Goal: Check status: Check status

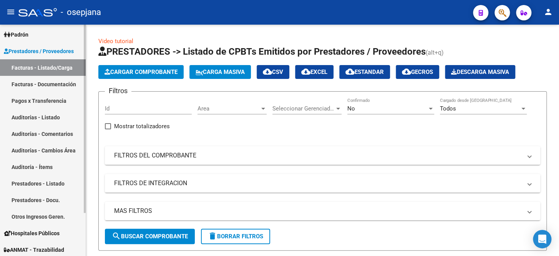
scroll to position [53, 0]
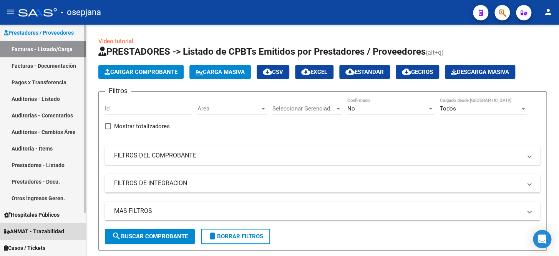
click at [33, 227] on span "ANMAT - Trazabilidad" at bounding box center [34, 231] width 60 height 8
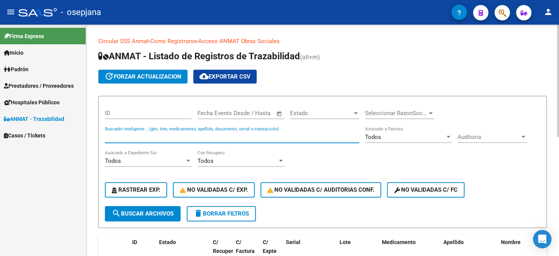
click at [163, 133] on input "Buscador Inteligente ...(gtin, lote, medicamento, apellido, documento, serial o…" at bounding box center [232, 136] width 255 height 7
type input "1"
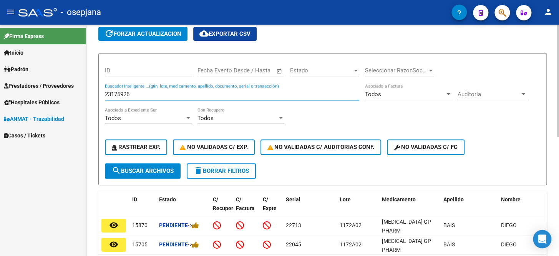
scroll to position [105, 0]
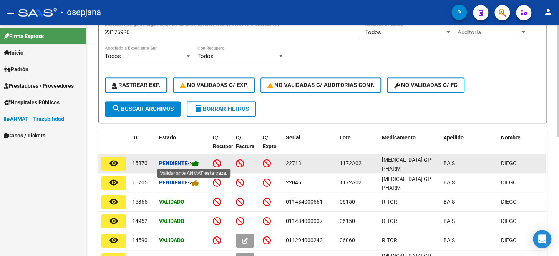
click at [199, 163] on icon at bounding box center [195, 163] width 7 height 7
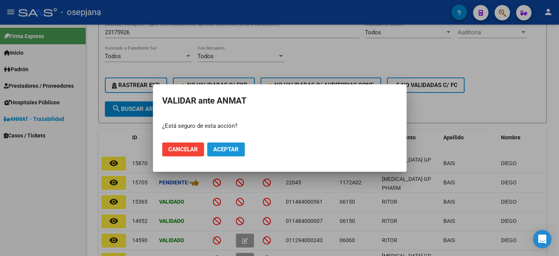
click at [224, 148] on span "Aceptar" at bounding box center [225, 149] width 25 height 7
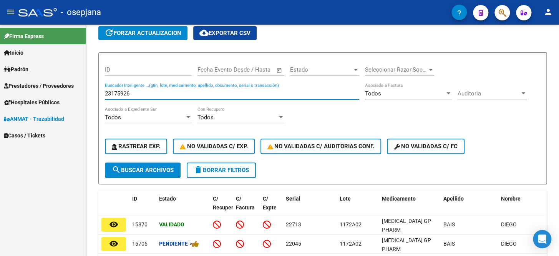
scroll to position [12, 0]
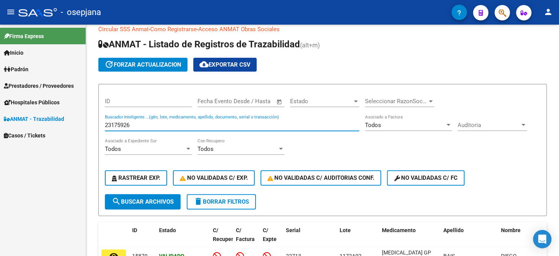
drag, startPoint x: 131, startPoint y: 31, endPoint x: 72, endPoint y: 26, distance: 59.8
click at [72, 26] on mat-sidenav-container "Firma Express Inicio Calendario SSS Instructivos Contacto OS [PERSON_NAME] Afil…" at bounding box center [279, 140] width 559 height 231
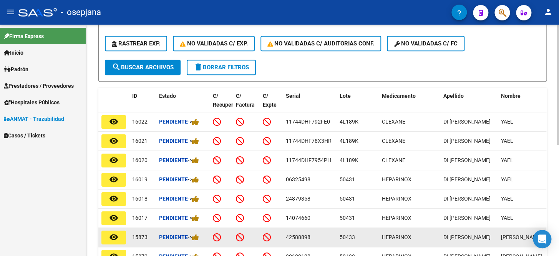
scroll to position [187, 0]
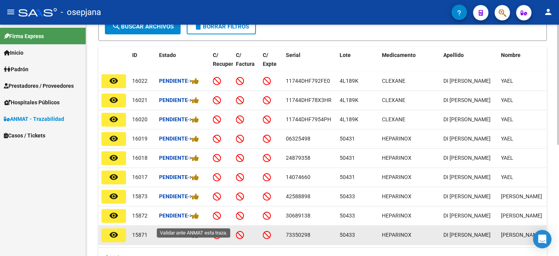
click at [199, 231] on icon at bounding box center [195, 234] width 7 height 7
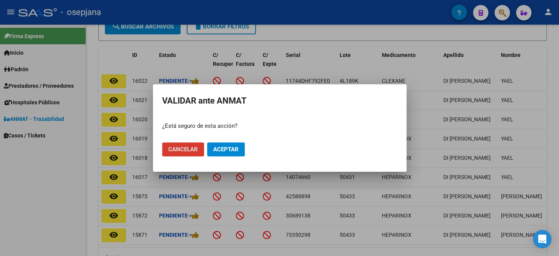
click at [237, 149] on span "Aceptar" at bounding box center [225, 149] width 25 height 7
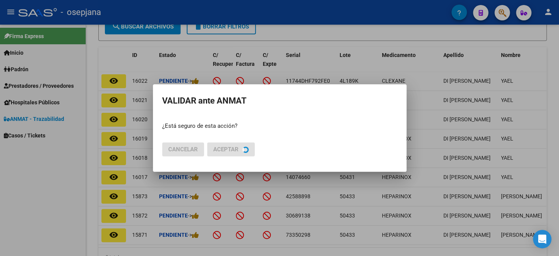
scroll to position [188, 0]
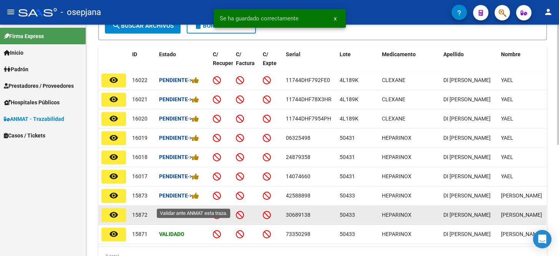
click at [199, 211] on icon at bounding box center [195, 214] width 7 height 7
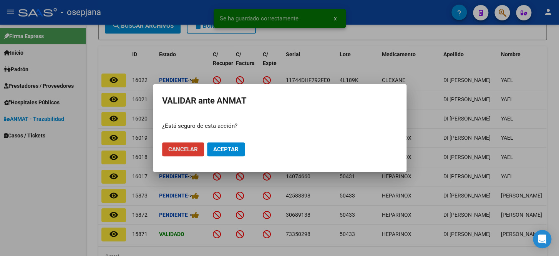
click at [234, 151] on span "Aceptar" at bounding box center [225, 149] width 25 height 7
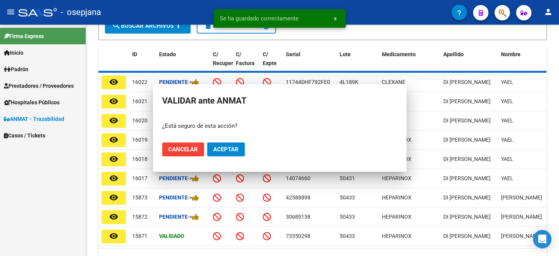
scroll to position [188, 0]
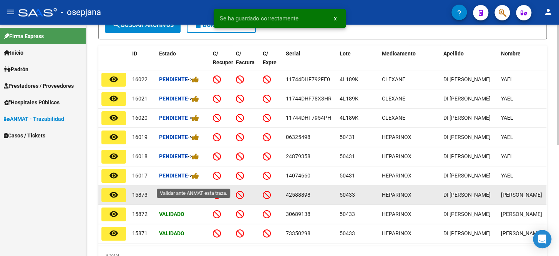
click at [198, 191] on icon at bounding box center [195, 194] width 7 height 7
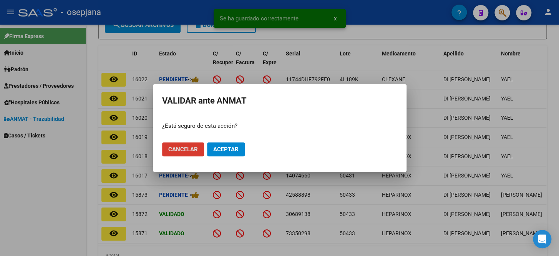
click at [228, 151] on span "Aceptar" at bounding box center [225, 149] width 25 height 7
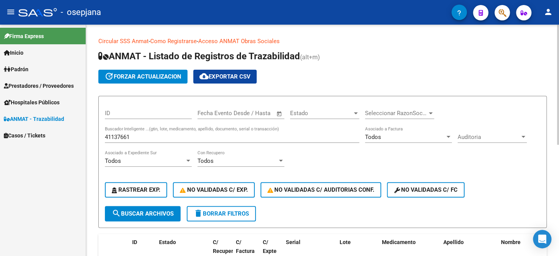
scroll to position [0, 0]
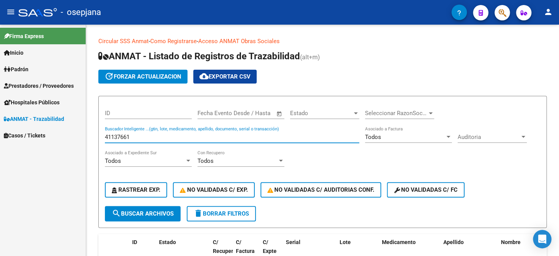
drag, startPoint x: 139, startPoint y: 135, endPoint x: 20, endPoint y: 130, distance: 119.3
click at [20, 130] on mat-sidenav-container "Firma Express Inicio Calendario SSS Instructivos Contacto OS [PERSON_NAME] Afil…" at bounding box center [279, 140] width 559 height 231
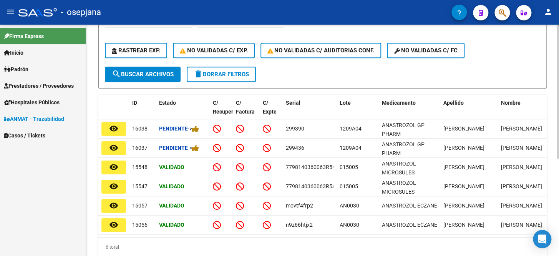
scroll to position [140, 0]
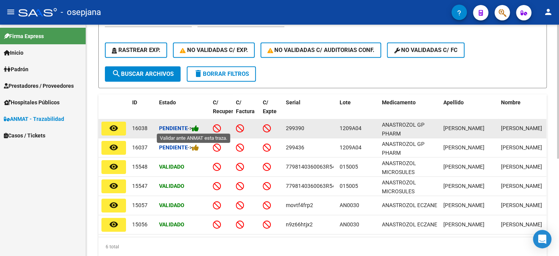
click at [198, 128] on icon at bounding box center [195, 128] width 7 height 7
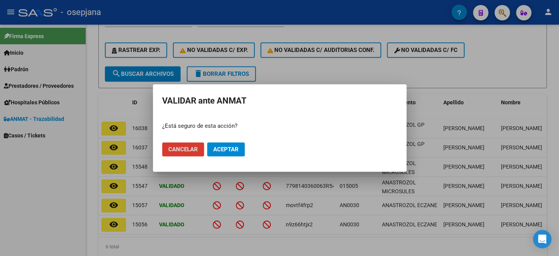
click at [223, 151] on span "Aceptar" at bounding box center [225, 149] width 25 height 7
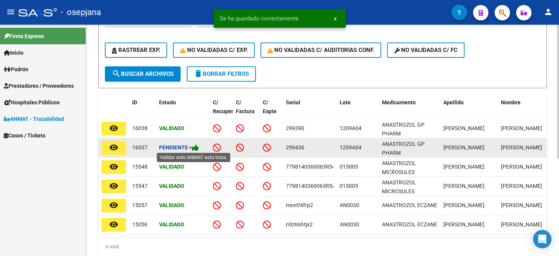
click at [197, 146] on icon at bounding box center [195, 147] width 7 height 7
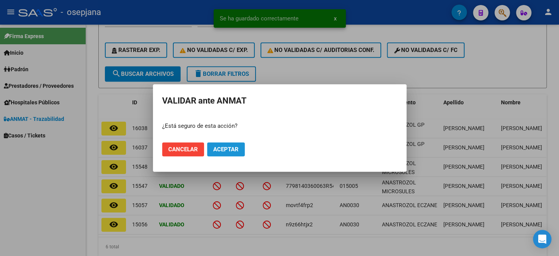
click at [233, 149] on span "Aceptar" at bounding box center [225, 149] width 25 height 7
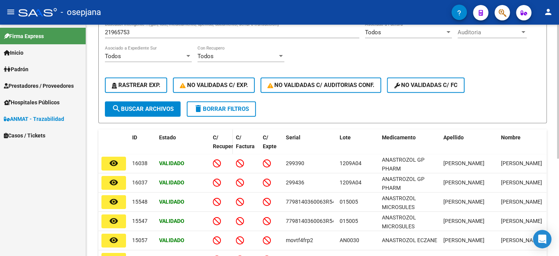
scroll to position [35, 0]
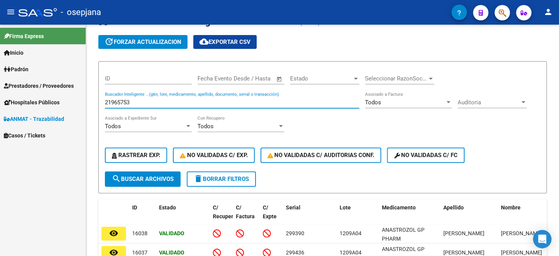
drag, startPoint x: 143, startPoint y: 101, endPoint x: 50, endPoint y: 90, distance: 93.3
click at [50, 90] on mat-sidenav-container "Firma Express Inicio Calendario SSS Instructivos Contacto OS [PERSON_NAME] Afil…" at bounding box center [279, 140] width 559 height 231
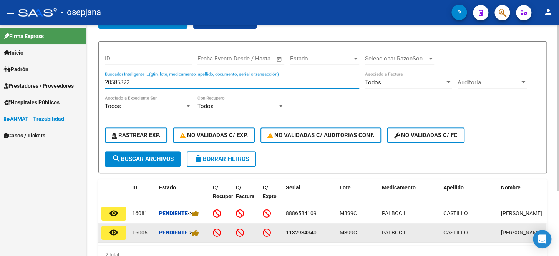
scroll to position [70, 0]
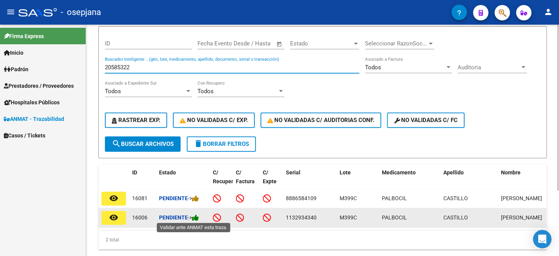
click at [199, 218] on icon at bounding box center [195, 217] width 7 height 7
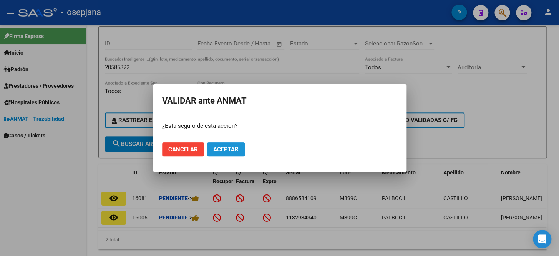
click at [236, 152] on span "Aceptar" at bounding box center [225, 149] width 25 height 7
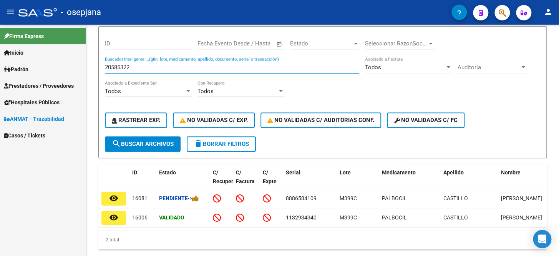
drag, startPoint x: 142, startPoint y: 65, endPoint x: 62, endPoint y: 52, distance: 81.5
click at [62, 52] on mat-sidenav-container "Firma Express Inicio Calendario SSS Instructivos Contacto OS [PERSON_NAME] Afil…" at bounding box center [279, 140] width 559 height 231
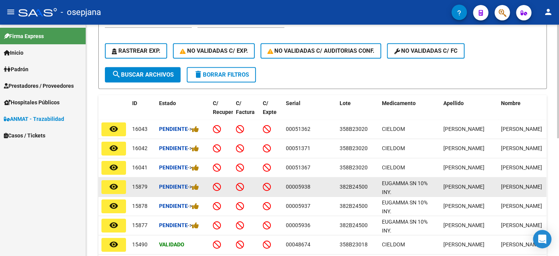
scroll to position [140, 0]
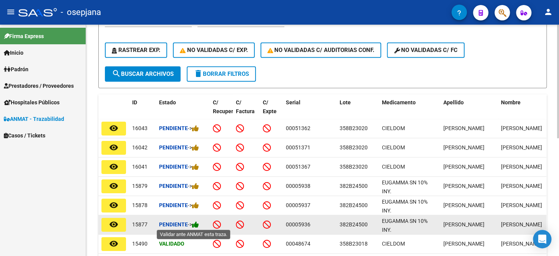
click at [197, 224] on icon at bounding box center [195, 224] width 7 height 7
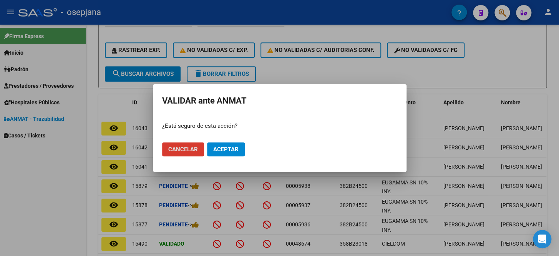
click at [236, 151] on span "Aceptar" at bounding box center [225, 149] width 25 height 7
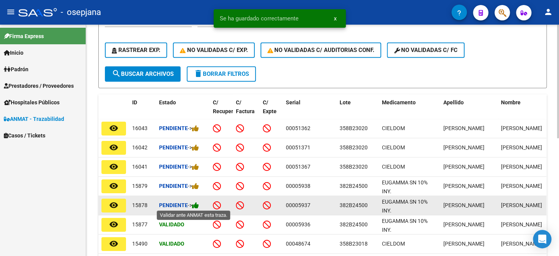
click at [198, 204] on icon at bounding box center [195, 204] width 7 height 7
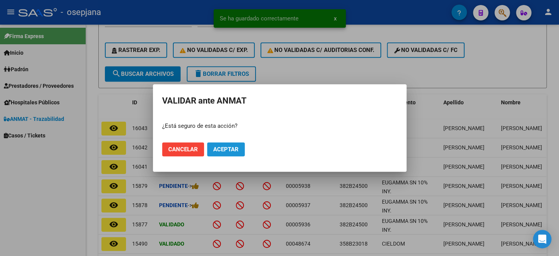
click at [241, 153] on button "Aceptar" at bounding box center [226, 149] width 38 height 14
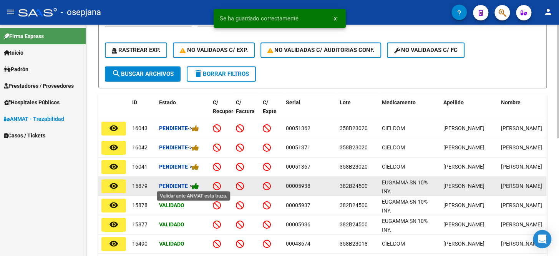
click at [196, 186] on icon at bounding box center [195, 185] width 7 height 7
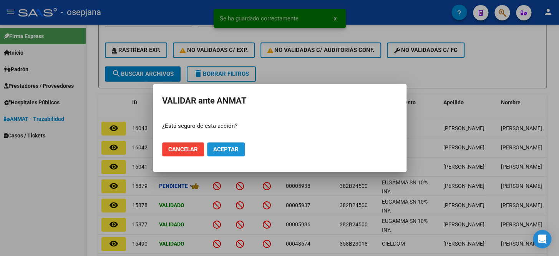
click at [238, 152] on button "Aceptar" at bounding box center [226, 149] width 38 height 14
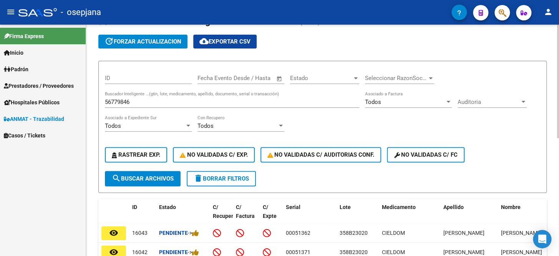
scroll to position [35, 0]
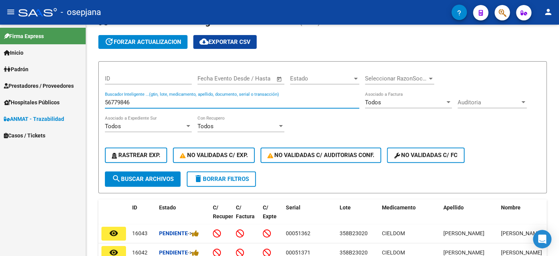
drag, startPoint x: 135, startPoint y: 101, endPoint x: 55, endPoint y: 95, distance: 80.2
click at [55, 95] on mat-sidenav-container "Firma Express Inicio Calendario SSS Instructivos Contacto OS [PERSON_NAME] Afil…" at bounding box center [279, 140] width 559 height 231
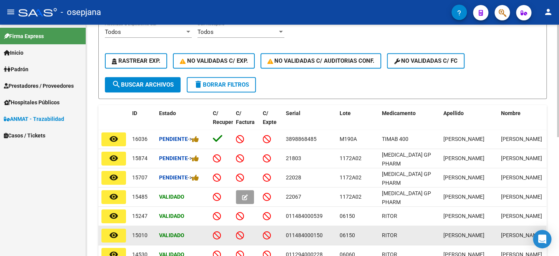
scroll to position [140, 0]
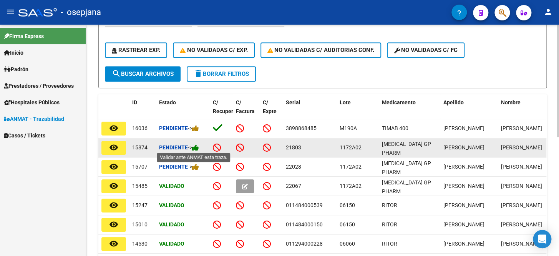
click at [197, 147] on icon at bounding box center [195, 147] width 7 height 7
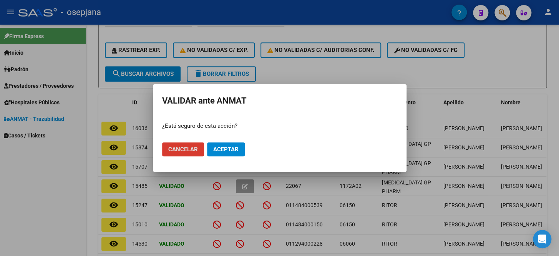
click at [222, 148] on span "Aceptar" at bounding box center [225, 149] width 25 height 7
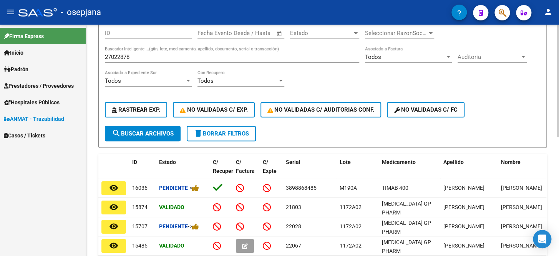
scroll to position [70, 0]
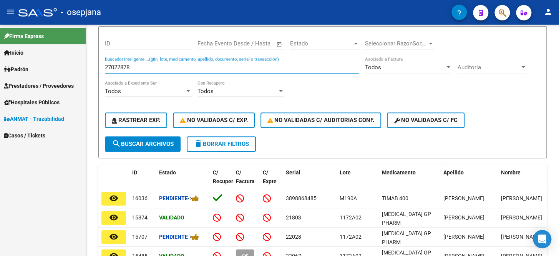
drag, startPoint x: 132, startPoint y: 65, endPoint x: 58, endPoint y: 48, distance: 76.3
click at [58, 48] on mat-sidenav-container "Firma Express Inicio Calendario SSS Instructivos Contacto OS [PERSON_NAME] Afil…" at bounding box center [279, 140] width 559 height 231
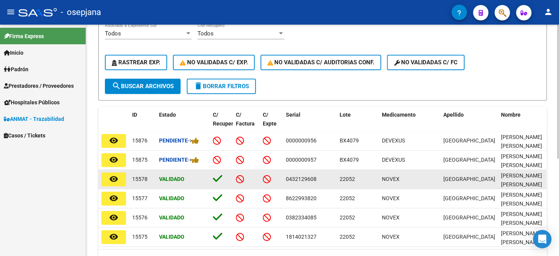
scroll to position [140, 0]
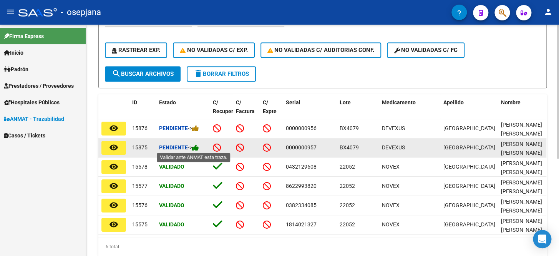
click at [198, 146] on icon at bounding box center [195, 147] width 7 height 7
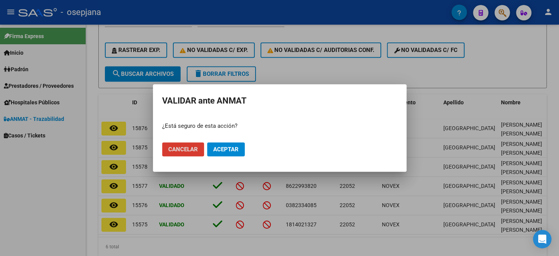
click at [233, 154] on button "Aceptar" at bounding box center [226, 149] width 38 height 14
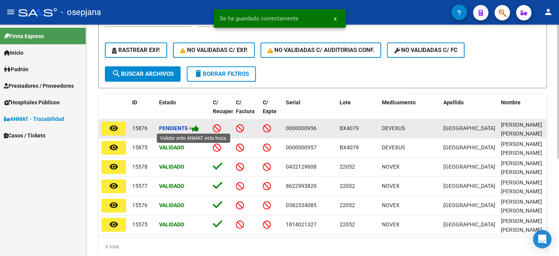
click at [198, 127] on icon at bounding box center [195, 128] width 7 height 7
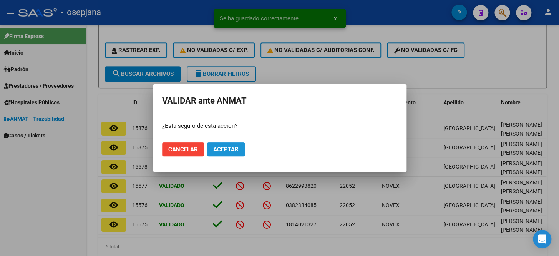
click at [226, 151] on span "Aceptar" at bounding box center [225, 149] width 25 height 7
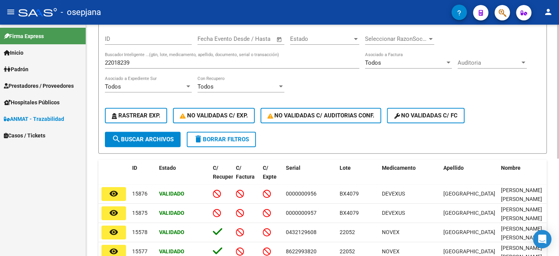
scroll to position [70, 0]
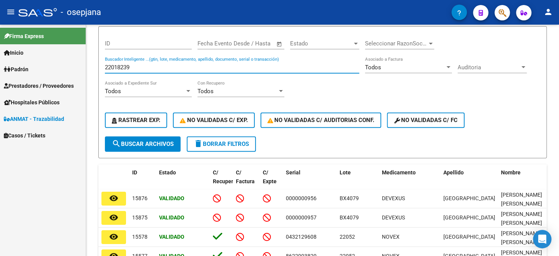
drag, startPoint x: 146, startPoint y: 66, endPoint x: 45, endPoint y: 43, distance: 103.6
click at [45, 44] on mat-sidenav-container "Firma Express Inicio Calendario SSS Instructivos Contacto OS [PERSON_NAME] Afil…" at bounding box center [279, 140] width 559 height 231
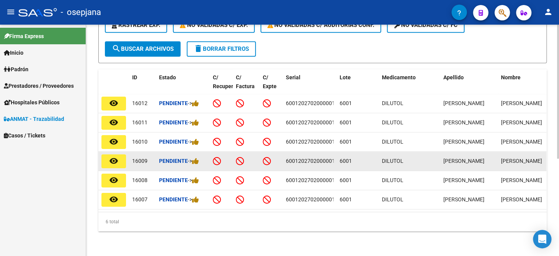
scroll to position [168, 0]
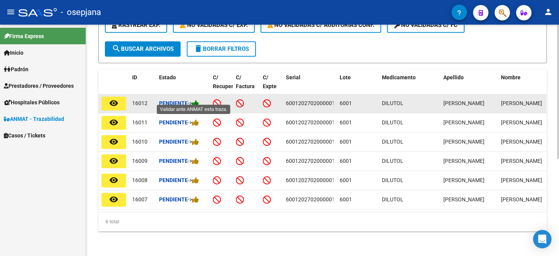
click at [198, 100] on icon at bounding box center [195, 103] width 7 height 7
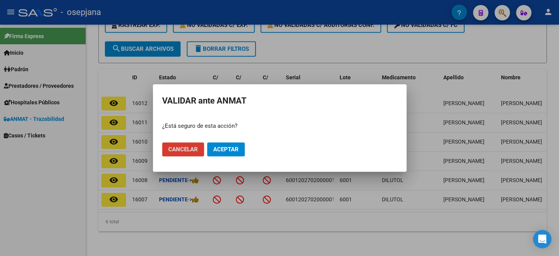
click at [233, 143] on button "Aceptar" at bounding box center [226, 149] width 38 height 14
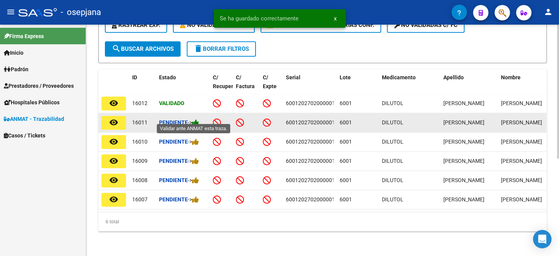
click at [198, 119] on icon at bounding box center [195, 122] width 7 height 7
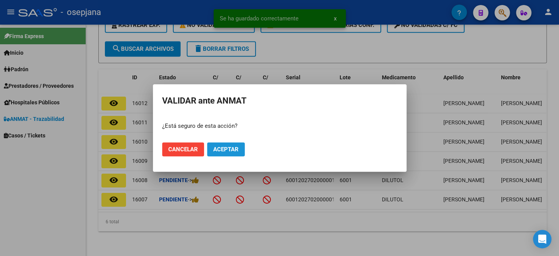
click at [240, 151] on button "Aceptar" at bounding box center [226, 149] width 38 height 14
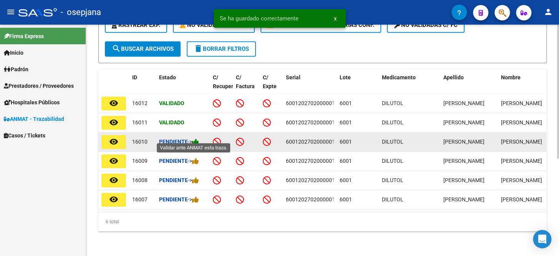
click at [199, 138] on icon at bounding box center [195, 141] width 7 height 7
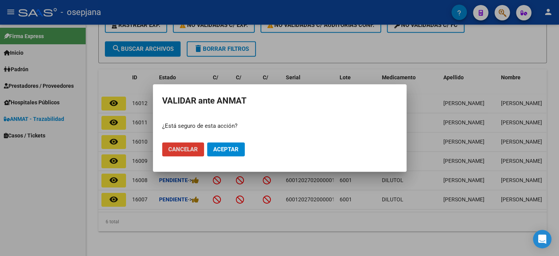
click at [225, 151] on span "Aceptar" at bounding box center [225, 149] width 25 height 7
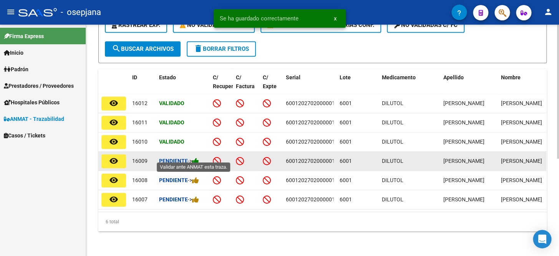
click at [198, 157] on icon at bounding box center [195, 160] width 7 height 7
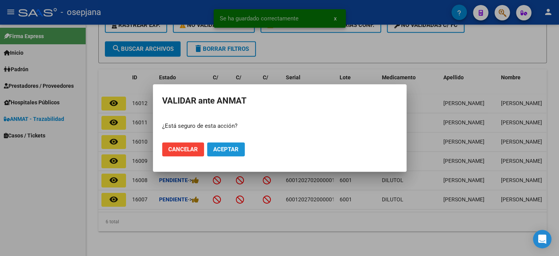
click at [225, 148] on span "Aceptar" at bounding box center [225, 149] width 25 height 7
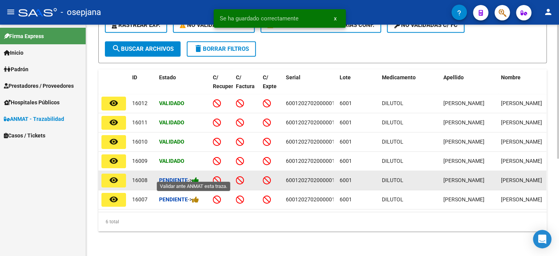
click at [194, 176] on icon at bounding box center [195, 179] width 7 height 7
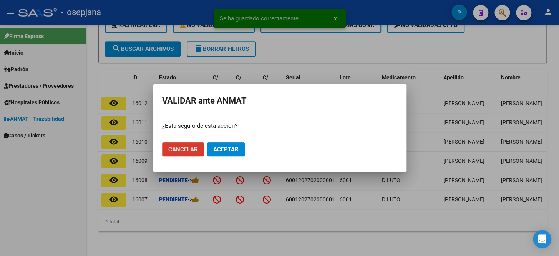
click at [228, 148] on span "Aceptar" at bounding box center [225, 149] width 25 height 7
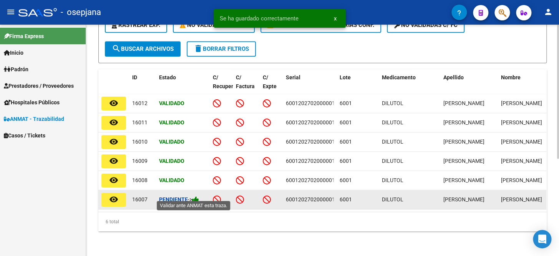
click at [199, 196] on icon at bounding box center [195, 199] width 7 height 7
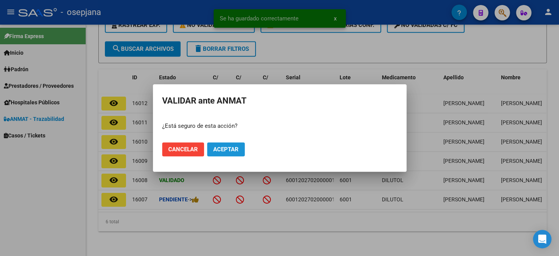
click at [239, 152] on button "Aceptar" at bounding box center [226, 149] width 38 height 14
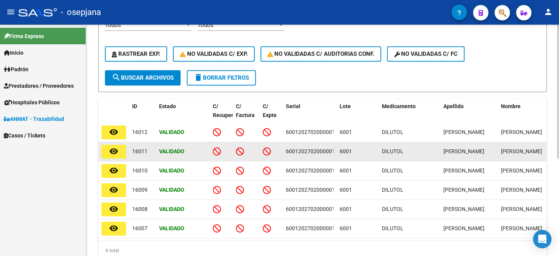
scroll to position [98, 0]
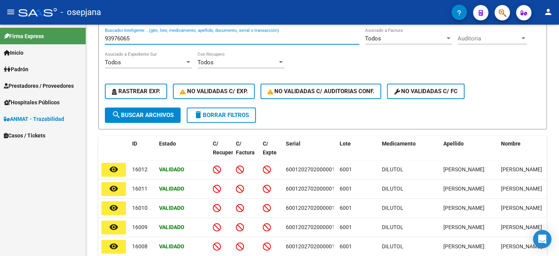
drag, startPoint x: 135, startPoint y: 37, endPoint x: 62, endPoint y: 36, distance: 72.3
click at [62, 36] on mat-sidenav-container "Firma Express Inicio Calendario SSS Instructivos Contacto OS [PERSON_NAME] Afil…" at bounding box center [279, 140] width 559 height 231
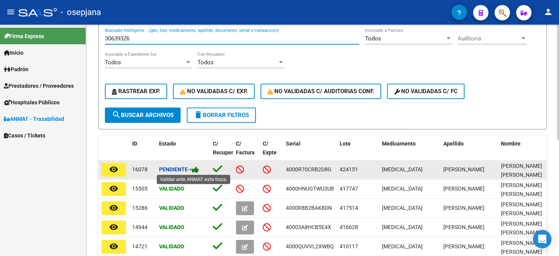
click at [196, 170] on icon at bounding box center [195, 169] width 7 height 7
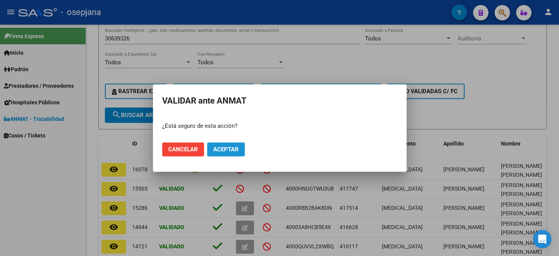
click at [234, 151] on span "Aceptar" at bounding box center [225, 149] width 25 height 7
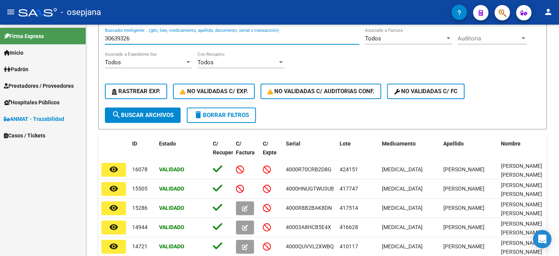
drag, startPoint x: 142, startPoint y: 38, endPoint x: 57, endPoint y: 33, distance: 85.6
click at [57, 33] on mat-sidenav-container "Firma Express Inicio Calendario SSS Instructivos Contacto OS [PERSON_NAME] Afil…" at bounding box center [279, 140] width 559 height 231
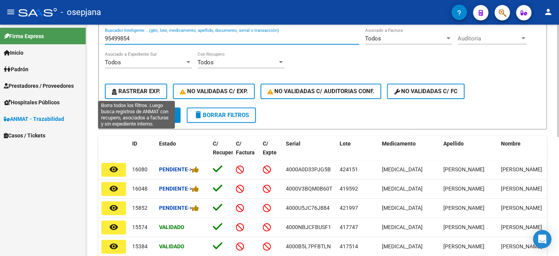
scroll to position [133, 0]
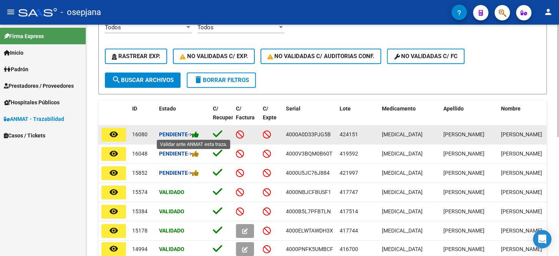
click at [199, 135] on icon at bounding box center [195, 134] width 7 height 7
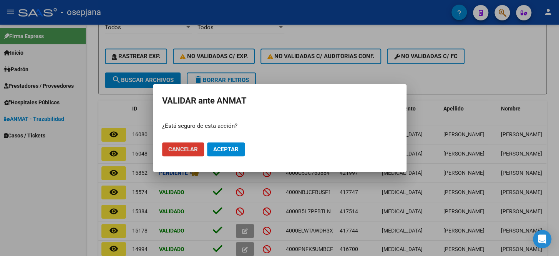
click at [231, 146] on span "Aceptar" at bounding box center [225, 149] width 25 height 7
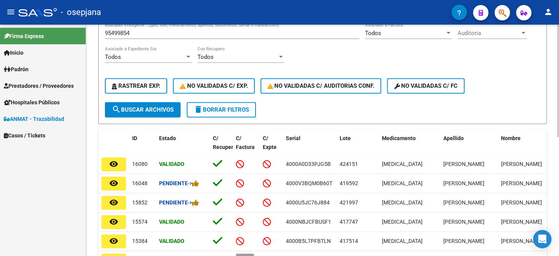
scroll to position [63, 0]
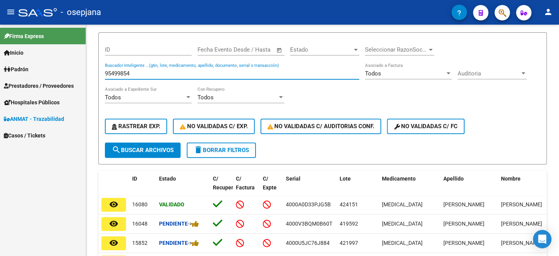
drag, startPoint x: 138, startPoint y: 75, endPoint x: 27, endPoint y: 58, distance: 111.7
click at [27, 58] on mat-sidenav-container "Firma Express Inicio Calendario SSS Instructivos Contacto OS [PERSON_NAME] Afil…" at bounding box center [279, 140] width 559 height 231
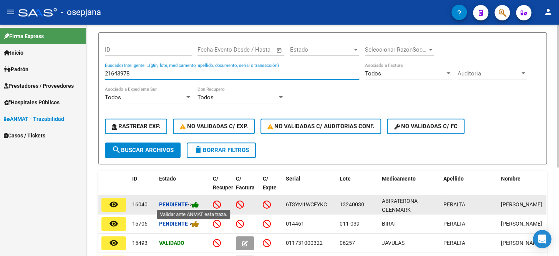
click at [199, 206] on icon at bounding box center [195, 204] width 7 height 7
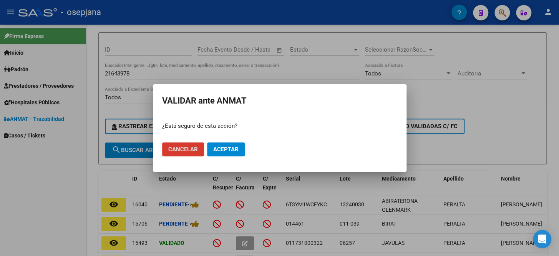
click at [230, 146] on span "Aceptar" at bounding box center [225, 149] width 25 height 7
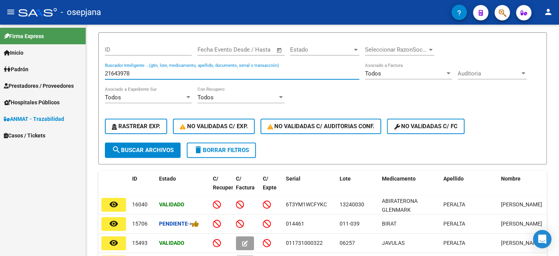
drag, startPoint x: 135, startPoint y: 72, endPoint x: 64, endPoint y: 68, distance: 70.9
click at [64, 68] on mat-sidenav-container "Firma Express Inicio Calendario SSS Instructivos Contacto OS [PERSON_NAME] Afil…" at bounding box center [279, 140] width 559 height 231
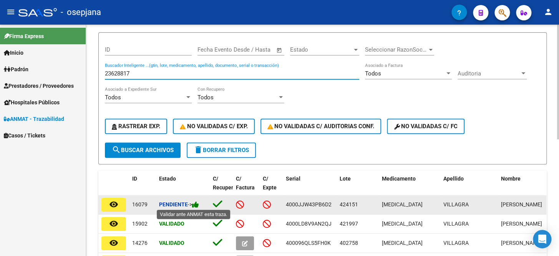
click at [195, 206] on icon at bounding box center [195, 204] width 7 height 7
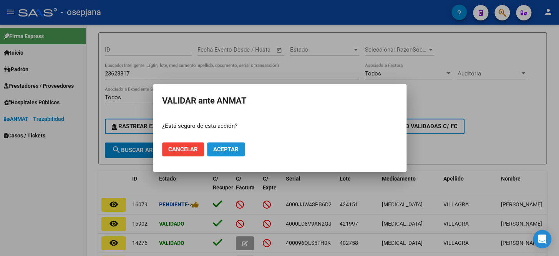
click at [227, 146] on span "Aceptar" at bounding box center [225, 149] width 25 height 7
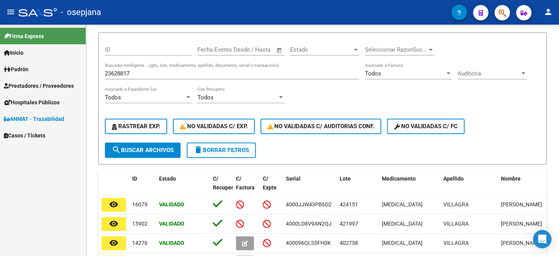
drag, startPoint x: 137, startPoint y: 68, endPoint x: 57, endPoint y: 65, distance: 80.4
click at [57, 65] on mat-sidenav-container "Firma Express Inicio Calendario SSS Instructivos Contacto OS [PERSON_NAME] Afil…" at bounding box center [279, 140] width 559 height 231
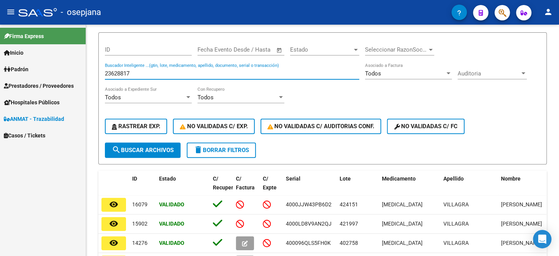
drag, startPoint x: 137, startPoint y: 73, endPoint x: 61, endPoint y: 68, distance: 75.9
click at [64, 68] on mat-sidenav-container "Firma Express Inicio Calendario SSS Instructivos Contacto OS [PERSON_NAME] Afil…" at bounding box center [279, 140] width 559 height 231
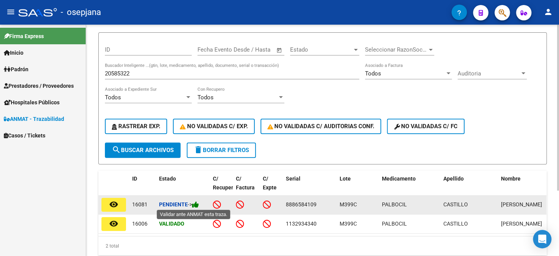
click at [198, 205] on icon at bounding box center [195, 204] width 7 height 7
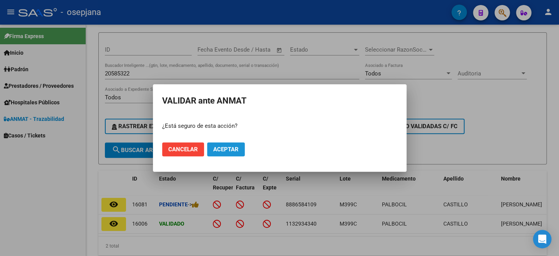
click at [235, 148] on span "Aceptar" at bounding box center [225, 149] width 25 height 7
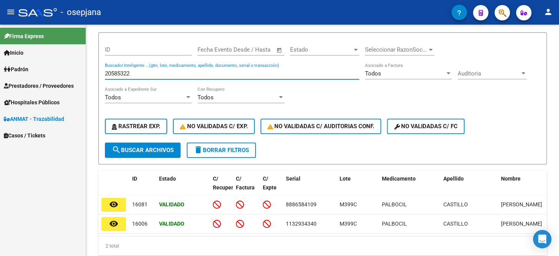
drag, startPoint x: 133, startPoint y: 74, endPoint x: 64, endPoint y: 70, distance: 69.3
click at [65, 70] on mat-sidenav-container "Firma Express Inicio Calendario SSS Instructivos Contacto OS [PERSON_NAME] Afil…" at bounding box center [279, 140] width 559 height 231
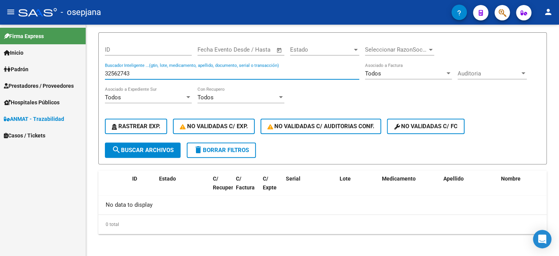
drag, startPoint x: 132, startPoint y: 72, endPoint x: 72, endPoint y: 69, distance: 60.8
click at [72, 69] on mat-sidenav-container "Firma Express Inicio Calendario SSS Instructivos Contacto OS [PERSON_NAME] Afil…" at bounding box center [279, 140] width 559 height 231
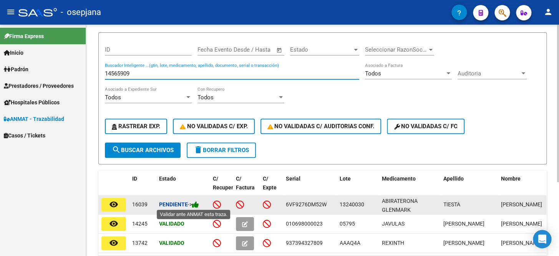
click at [198, 204] on icon at bounding box center [195, 204] width 7 height 7
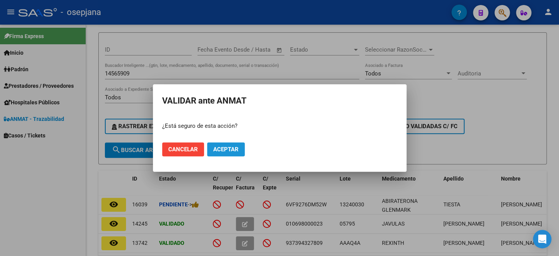
click at [235, 143] on button "Aceptar" at bounding box center [226, 149] width 38 height 14
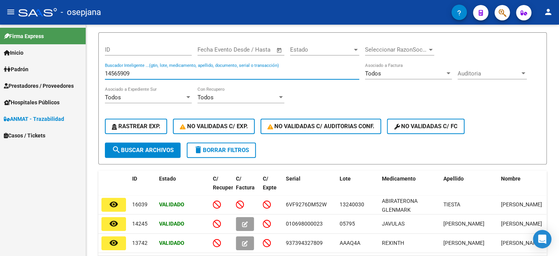
drag, startPoint x: 138, startPoint y: 71, endPoint x: 36, endPoint y: 64, distance: 102.9
click at [36, 64] on mat-sidenav-container "Firma Express Inicio Calendario SSS Instructivos Contacto OS [PERSON_NAME] Afil…" at bounding box center [279, 140] width 559 height 231
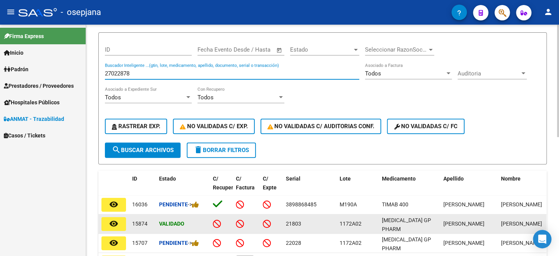
scroll to position [98, 0]
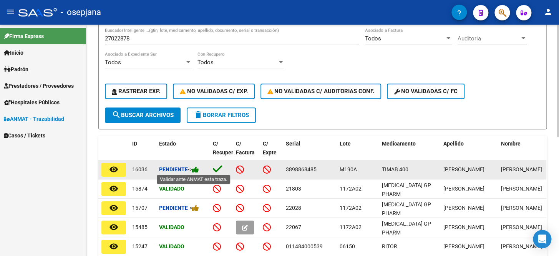
click at [199, 169] on icon at bounding box center [195, 169] width 7 height 7
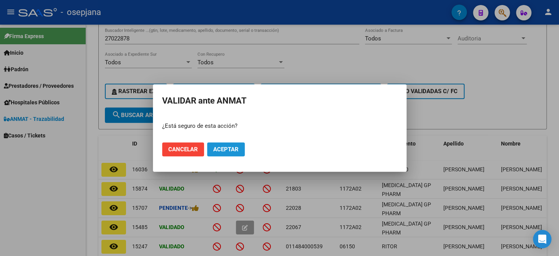
click at [233, 149] on span "Aceptar" at bounding box center [225, 149] width 25 height 7
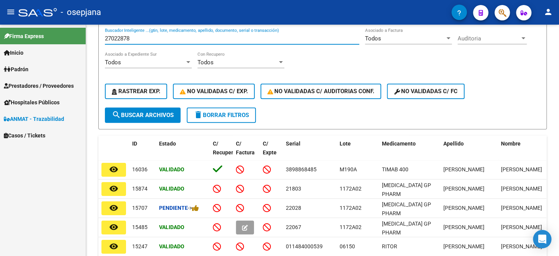
drag, startPoint x: 138, startPoint y: 38, endPoint x: 78, endPoint y: 40, distance: 60.4
click at [78, 40] on mat-sidenav-container "Firma Express Inicio Calendario SSS Instructivos Contacto OS [PERSON_NAME] Afil…" at bounding box center [279, 140] width 559 height 231
drag, startPoint x: 125, startPoint y: 39, endPoint x: 87, endPoint y: 33, distance: 38.8
click at [87, 33] on div "Circular SSS Anmat - Como Registrarse - Acceso ANMAT Obras Sociales Documentaci…" at bounding box center [322, 162] width 473 height 473
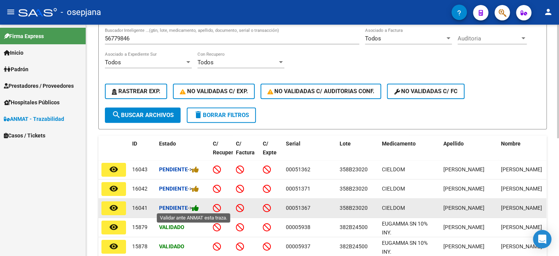
click at [199, 206] on icon at bounding box center [195, 207] width 7 height 7
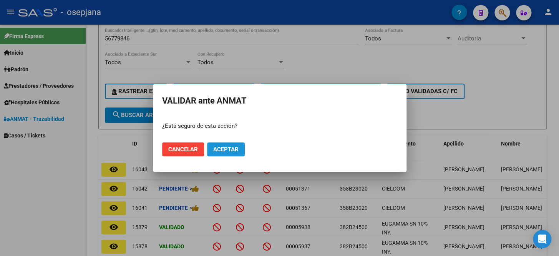
click at [236, 146] on span "Aceptar" at bounding box center [225, 149] width 25 height 7
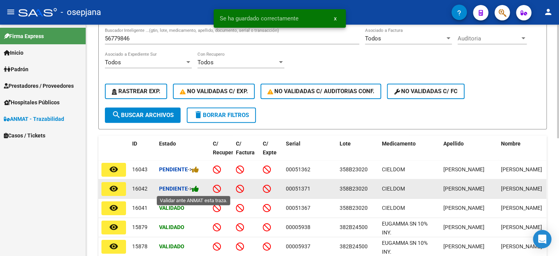
click at [197, 190] on icon at bounding box center [195, 188] width 7 height 7
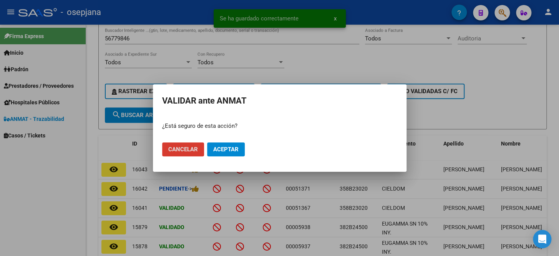
click at [233, 154] on button "Aceptar" at bounding box center [226, 149] width 38 height 14
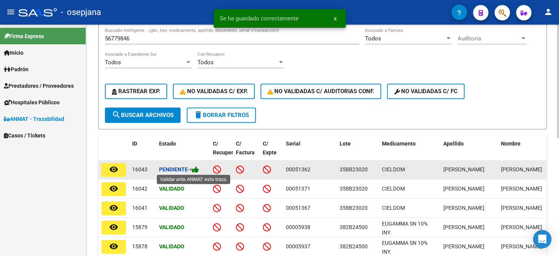
click at [197, 167] on icon at bounding box center [195, 169] width 7 height 7
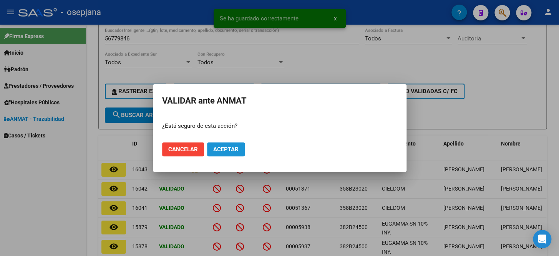
click at [242, 149] on button "Aceptar" at bounding box center [226, 149] width 38 height 14
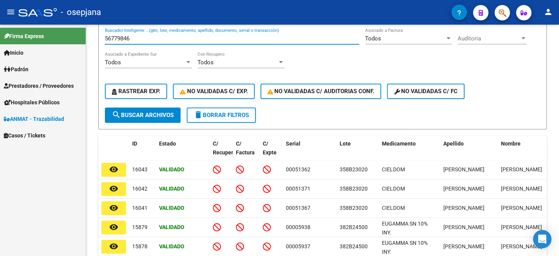
drag, startPoint x: 141, startPoint y: 36, endPoint x: 78, endPoint y: 33, distance: 62.4
click at [78, 33] on mat-sidenav-container "Firma Express Inicio Calendario SSS Instructivos Contacto OS [PERSON_NAME] Afil…" at bounding box center [279, 140] width 559 height 231
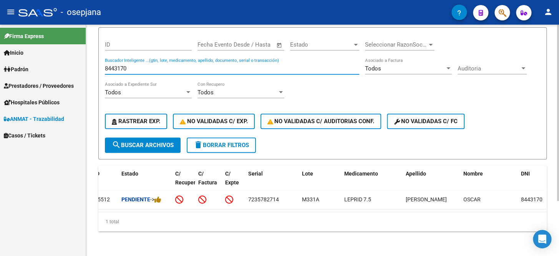
scroll to position [0, 0]
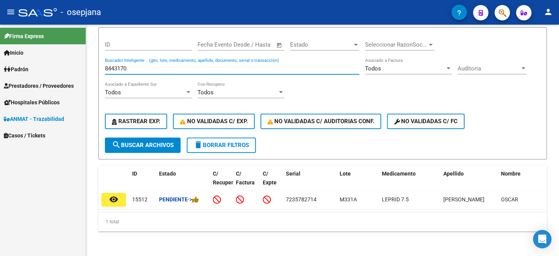
type input "8443170"
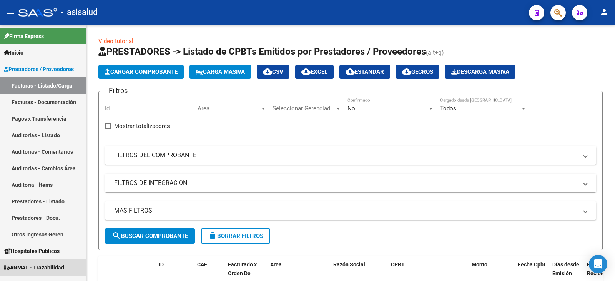
click at [30, 267] on span "ANMAT - Trazabilidad" at bounding box center [34, 267] width 60 height 8
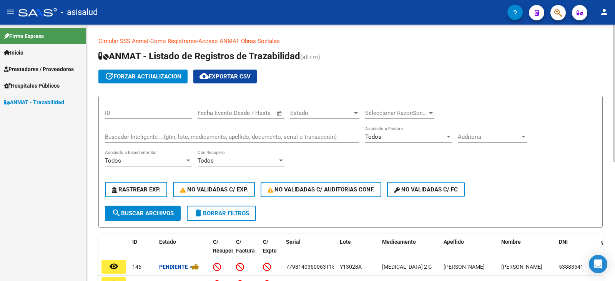
click at [196, 132] on div "Buscador Inteligente ...(gtin, lote, medicamento, apellido, documento, serial o…" at bounding box center [232, 134] width 255 height 17
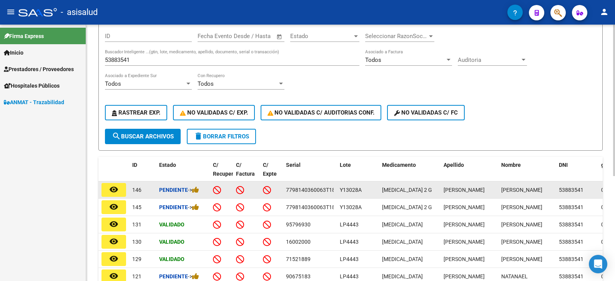
scroll to position [38, 0]
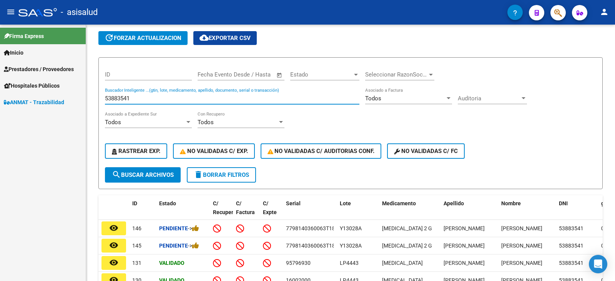
drag, startPoint x: 131, startPoint y: 98, endPoint x: 75, endPoint y: 99, distance: 56.9
click at [75, 99] on mat-sidenav-container "Firma Express Inicio Calendario SSS Instructivos Contacto OS Prestadores / Prov…" at bounding box center [307, 153] width 615 height 256
click at [0, 94] on link "ANMAT - Trazabilidad" at bounding box center [43, 102] width 86 height 17
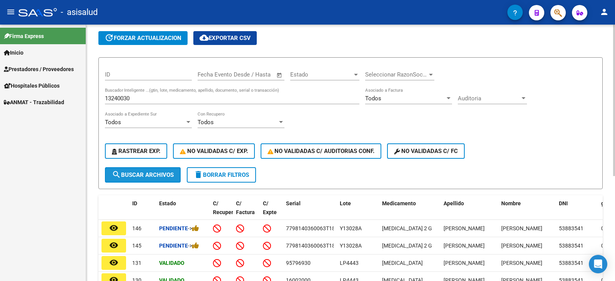
click at [156, 175] on span "search Buscar Archivos" at bounding box center [143, 174] width 62 height 7
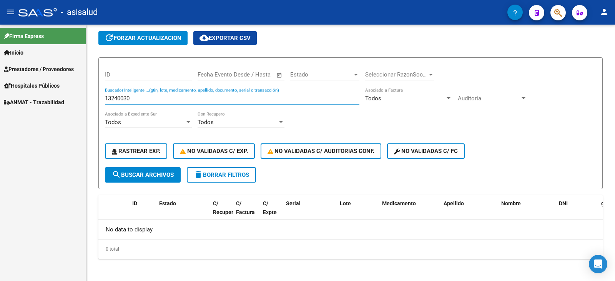
drag, startPoint x: 134, startPoint y: 97, endPoint x: 75, endPoint y: 103, distance: 59.1
click at [75, 103] on mat-sidenav-container "Firma Express Inicio Calendario SSS Instructivos Contacto OS Prestadores / Prov…" at bounding box center [307, 153] width 615 height 256
type input "218411"
